Goal: Task Accomplishment & Management: Use online tool/utility

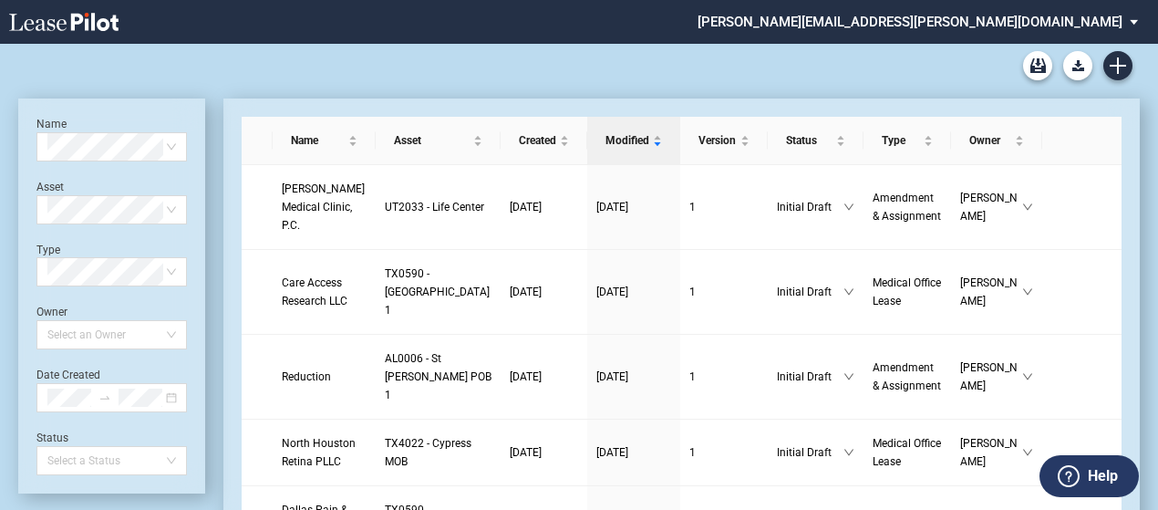
click at [237, 52] on div "Medical Office Lease Blank Form Medical Office Amendment Blank Form Medical Off…" at bounding box center [579, 66] width 1122 height 44
click at [1127, 63] on link "Create new document" at bounding box center [1117, 65] width 29 height 29
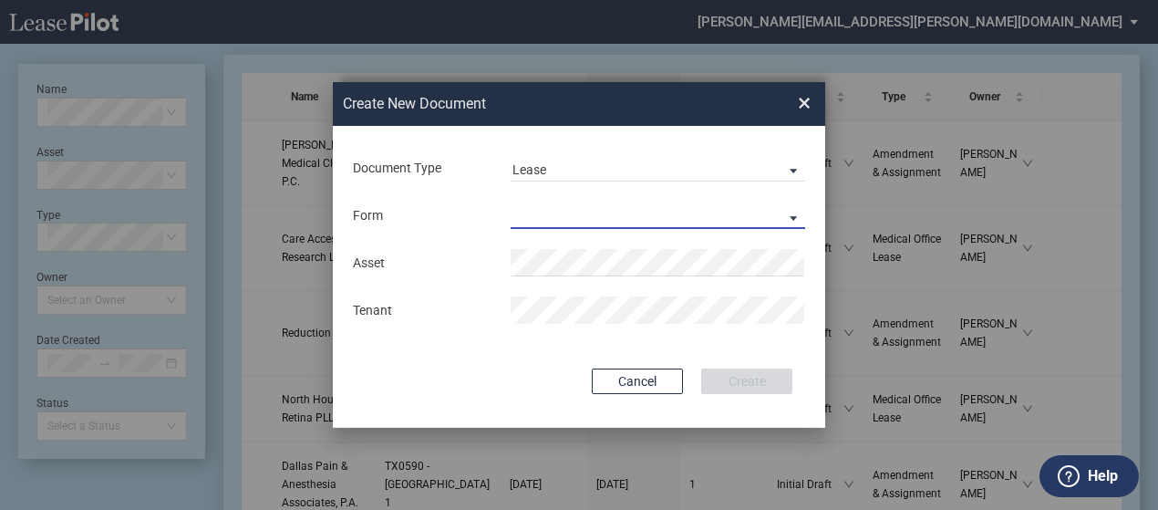
click at [644, 206] on md-select "Medical Office Lease Scottsdale Lease Louisville Lease [GEOGRAPHIC_DATA] [GEOGR…" at bounding box center [658, 215] width 295 height 27
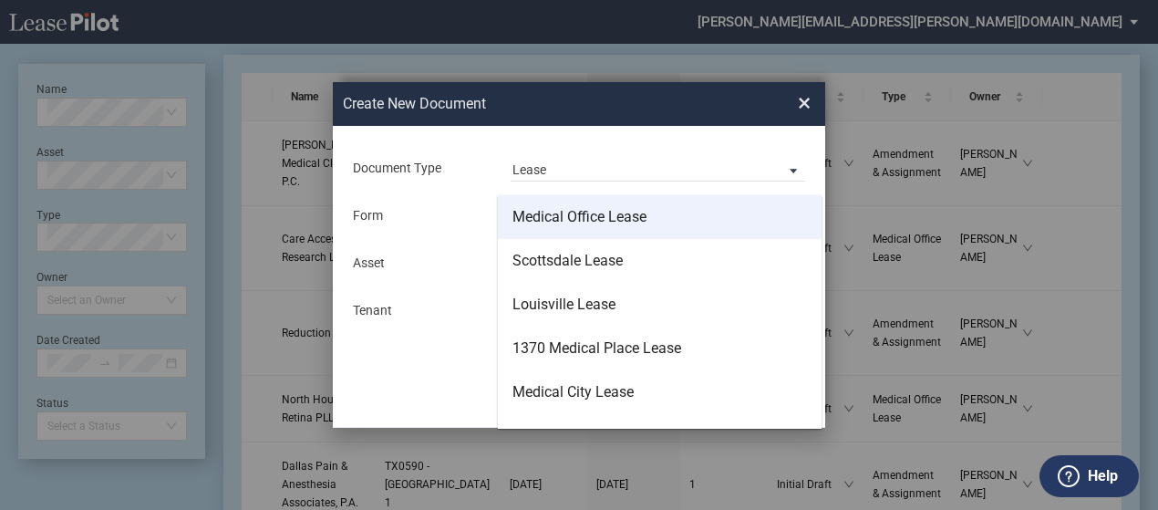
click at [609, 211] on div "Medical Office Lease" at bounding box center [579, 217] width 134 height 20
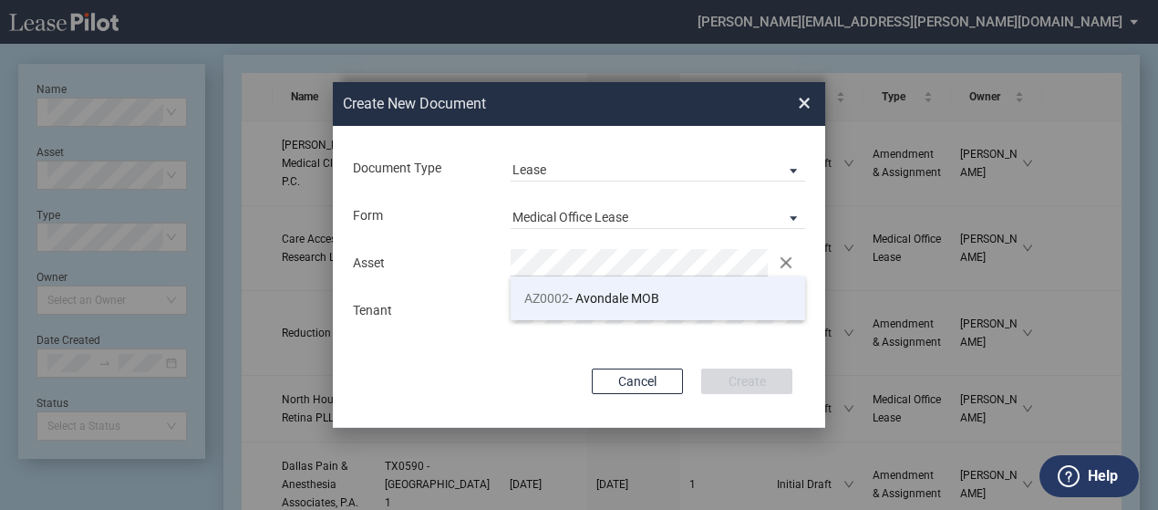
click at [592, 294] on span "AZ0002 - Avondale MOB" at bounding box center [591, 298] width 135 height 15
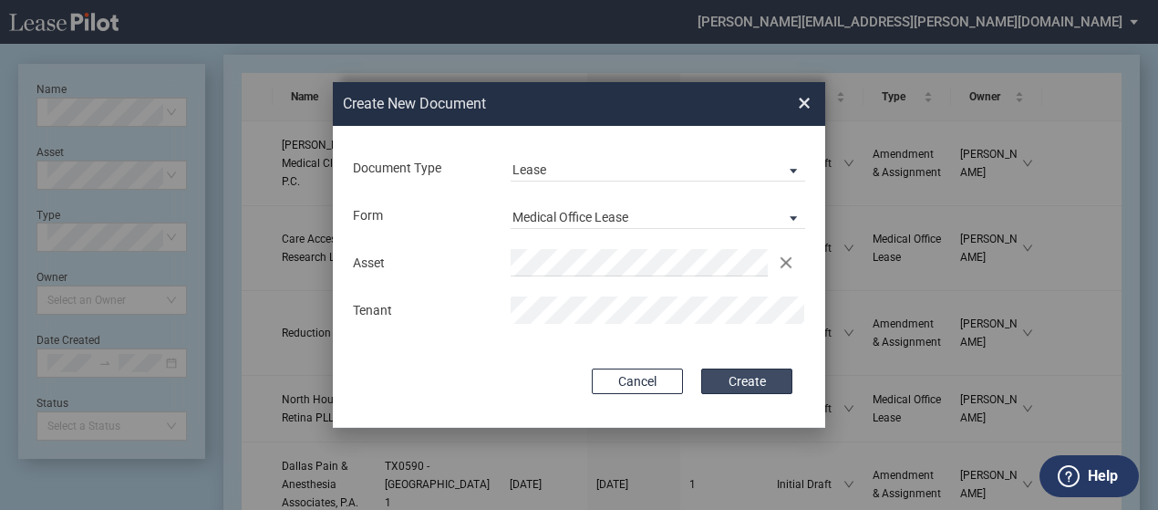
click at [773, 385] on button "Create" at bounding box center [746, 381] width 91 height 26
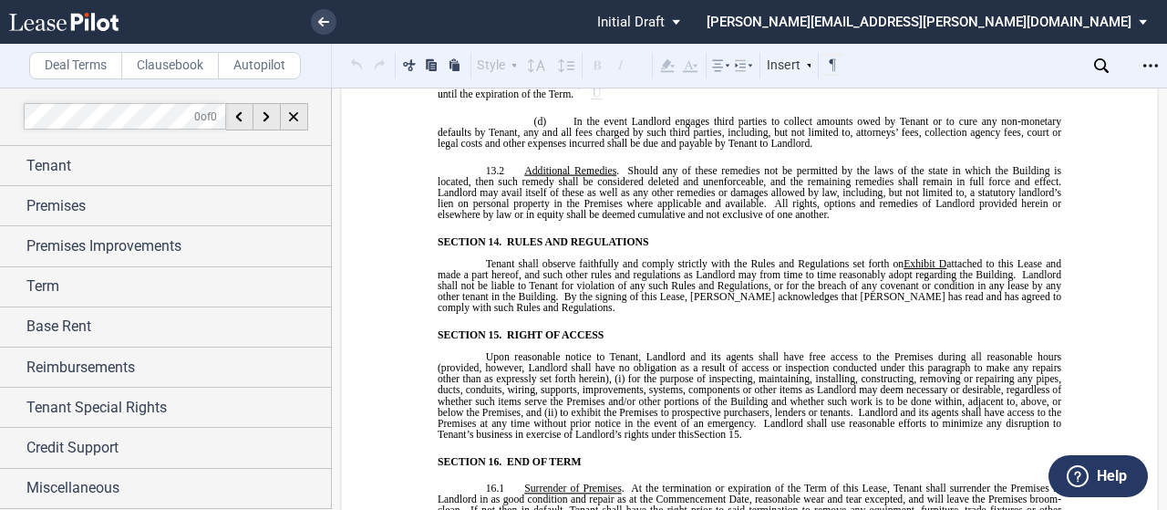
scroll to position [10029, 0]
